Goal: Task Accomplishment & Management: Manage account settings

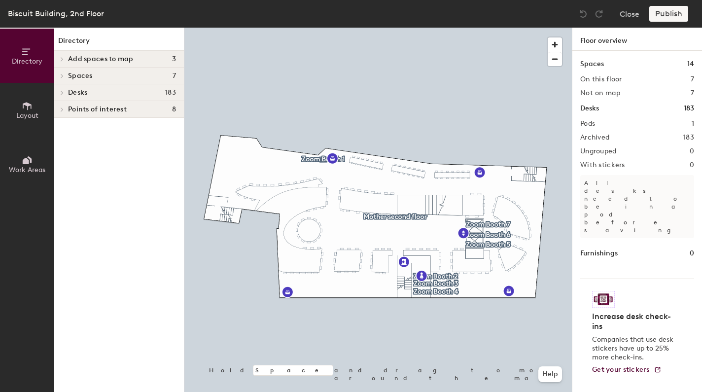
click at [60, 93] on span at bounding box center [61, 92] width 8 height 5
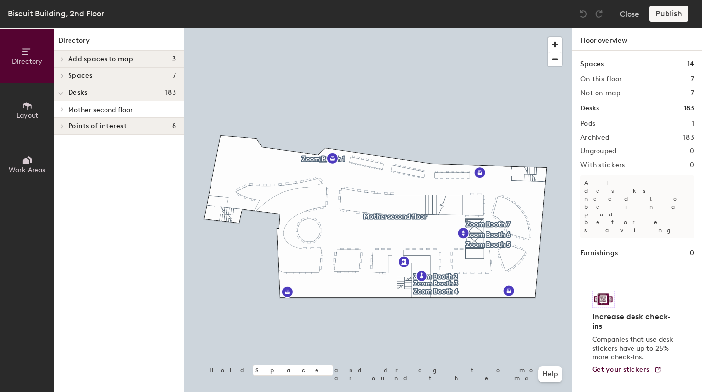
click at [64, 108] on icon at bounding box center [62, 109] width 4 height 5
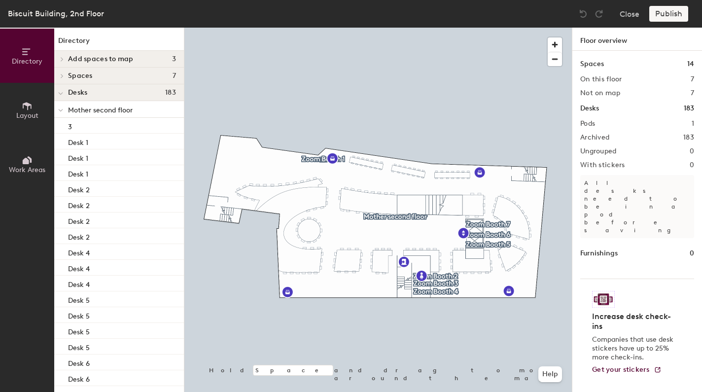
click at [598, 136] on h2 "Archived" at bounding box center [595, 138] width 29 height 8
click at [690, 141] on h2 "183" at bounding box center [689, 138] width 11 height 8
click at [84, 111] on span "Mother second floor" at bounding box center [100, 110] width 65 height 8
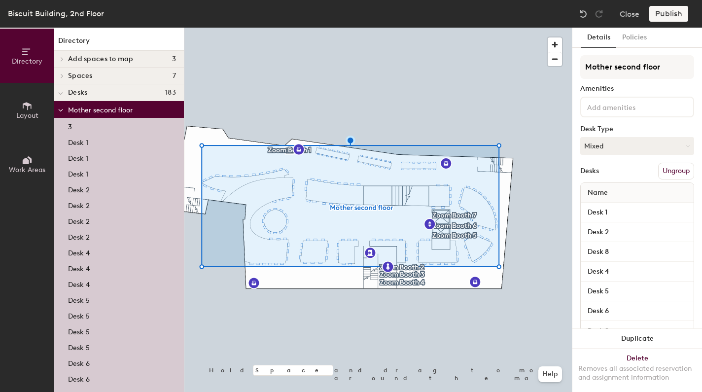
click at [88, 110] on span "Mother second floor" at bounding box center [100, 110] width 65 height 8
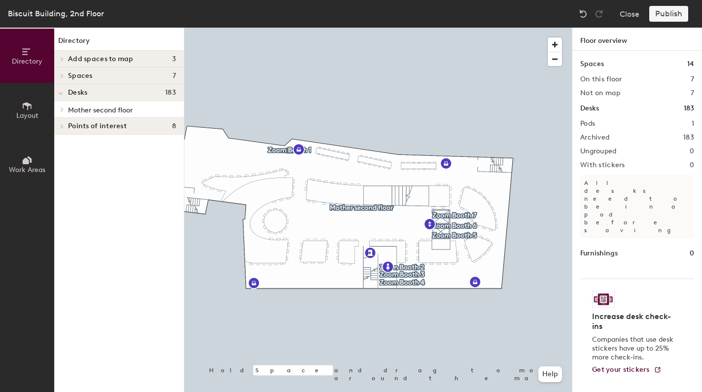
click at [78, 110] on span "Mother second floor" at bounding box center [100, 110] width 65 height 8
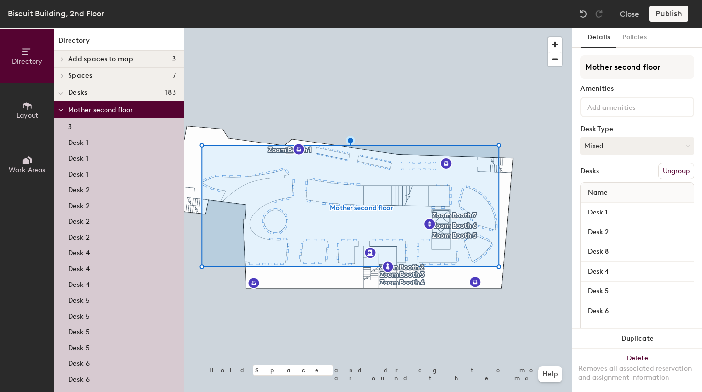
click at [78, 110] on span "Mother second floor" at bounding box center [100, 110] width 65 height 8
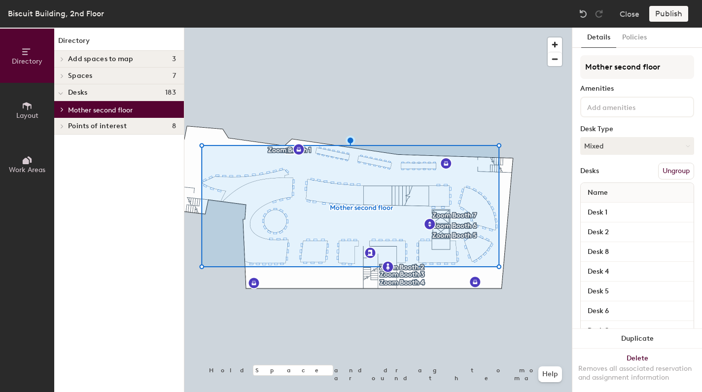
click at [365, 28] on div at bounding box center [378, 28] width 388 height 0
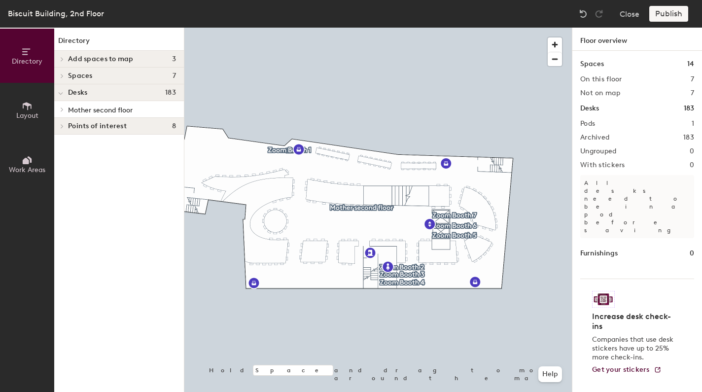
click at [595, 110] on h1 "Desks" at bounding box center [590, 108] width 19 height 11
click at [607, 140] on h2 "Archived" at bounding box center [595, 138] width 29 height 8
click at [82, 93] on span "Desks" at bounding box center [77, 93] width 19 height 8
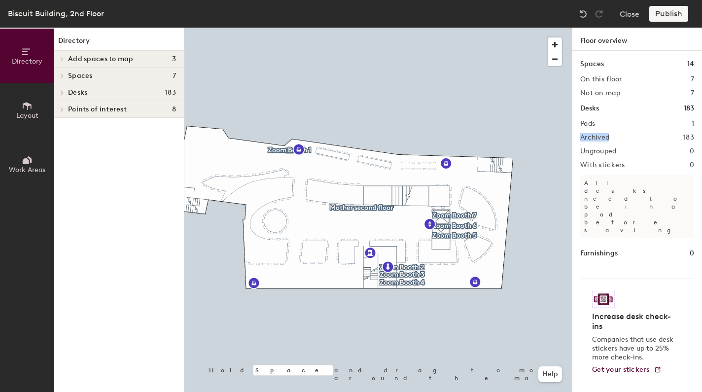
click at [82, 93] on span "Desks" at bounding box center [77, 93] width 19 height 8
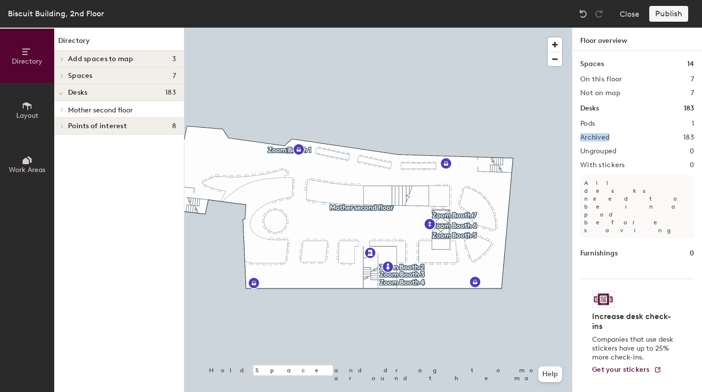
click at [81, 109] on span "Mother second floor" at bounding box center [100, 110] width 65 height 8
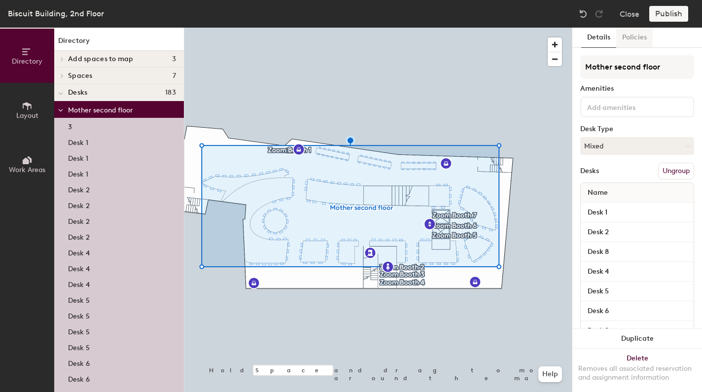
click at [632, 39] on button "Policies" at bounding box center [635, 38] width 37 height 20
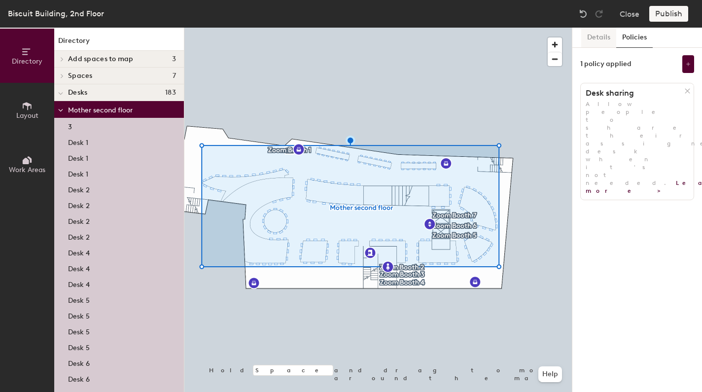
click at [601, 39] on button "Details" at bounding box center [599, 38] width 35 height 20
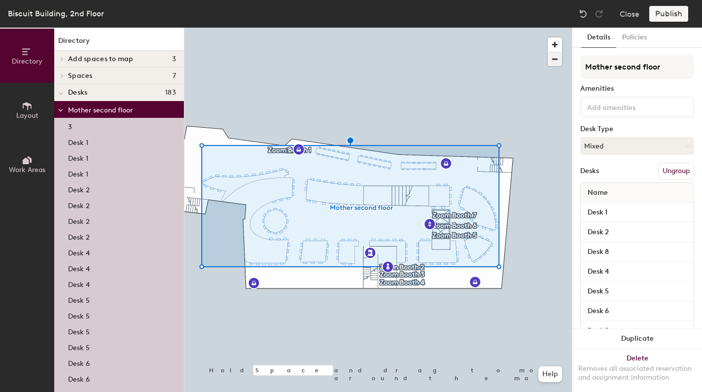
click at [484, 28] on div at bounding box center [378, 28] width 388 height 0
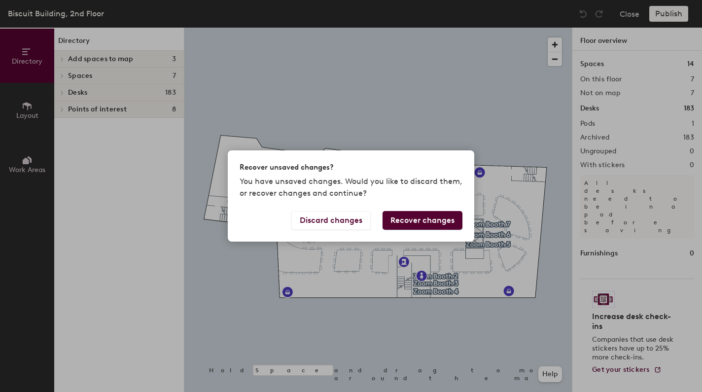
click at [74, 93] on div "Recover unsaved changes? You have unsaved changes. Would you like to discard th…" at bounding box center [351, 196] width 702 height 392
click at [335, 222] on button "Discard changes" at bounding box center [331, 220] width 79 height 19
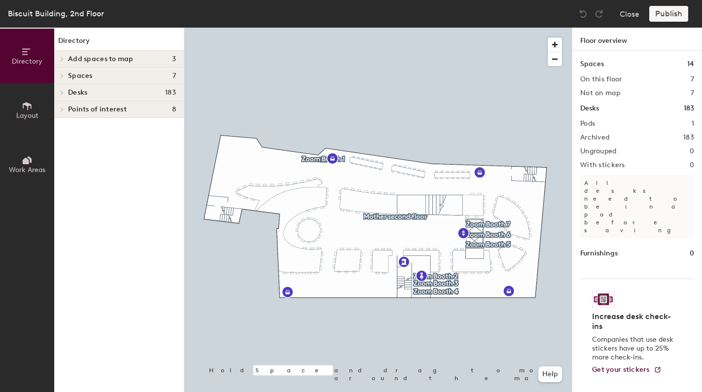
click at [78, 93] on span "Desks" at bounding box center [77, 93] width 19 height 8
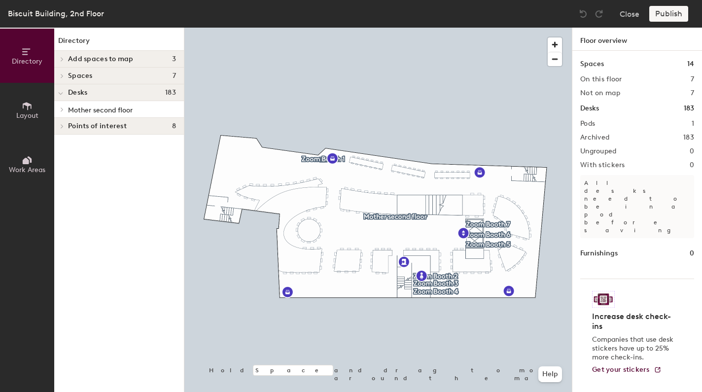
click at [86, 109] on span "Mother second floor" at bounding box center [100, 110] width 65 height 8
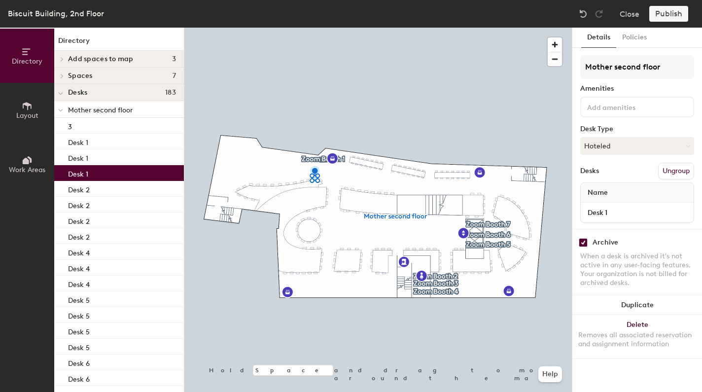
click at [585, 244] on input "checkbox" at bounding box center [583, 242] width 9 height 9
checkbox input "false"
click at [662, 12] on div "Publish" at bounding box center [672, 14] width 45 height 16
click at [665, 14] on div "Publish" at bounding box center [672, 14] width 45 height 16
click at [666, 15] on div "Publish" at bounding box center [672, 14] width 45 height 16
